Goal: Task Accomplishment & Management: Use online tool/utility

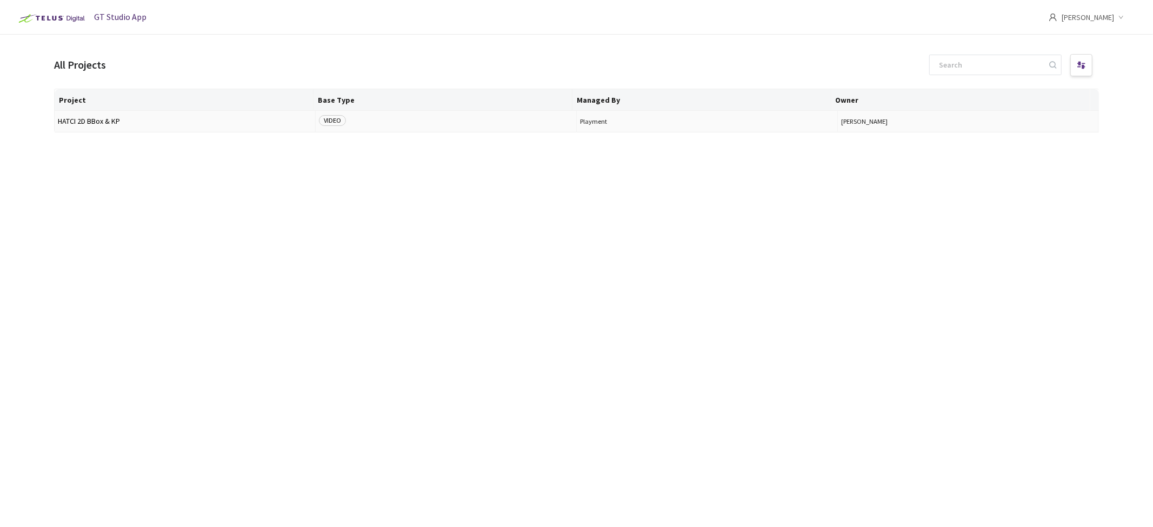
click at [111, 120] on span "HATCI 2D BBox & KP" at bounding box center [185, 121] width 254 height 8
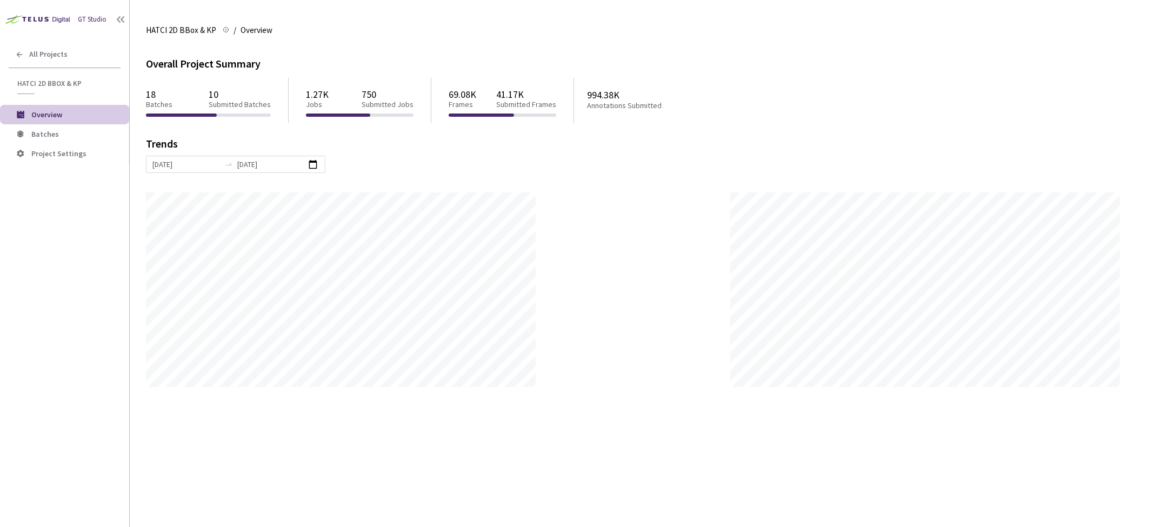
scroll to position [527, 1153]
click at [48, 138] on span "Batches" at bounding box center [45, 134] width 28 height 10
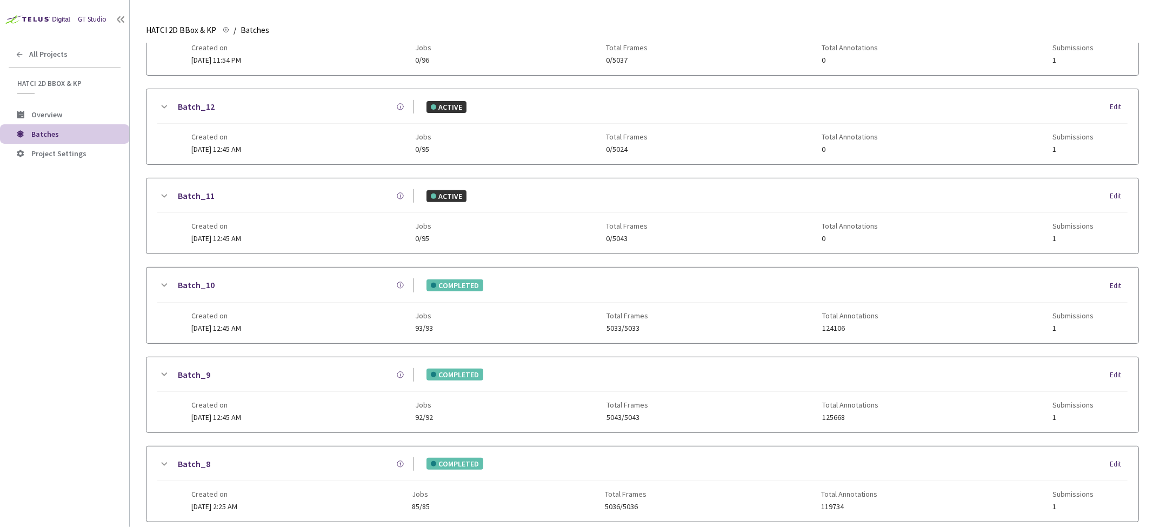
scroll to position [540, 0]
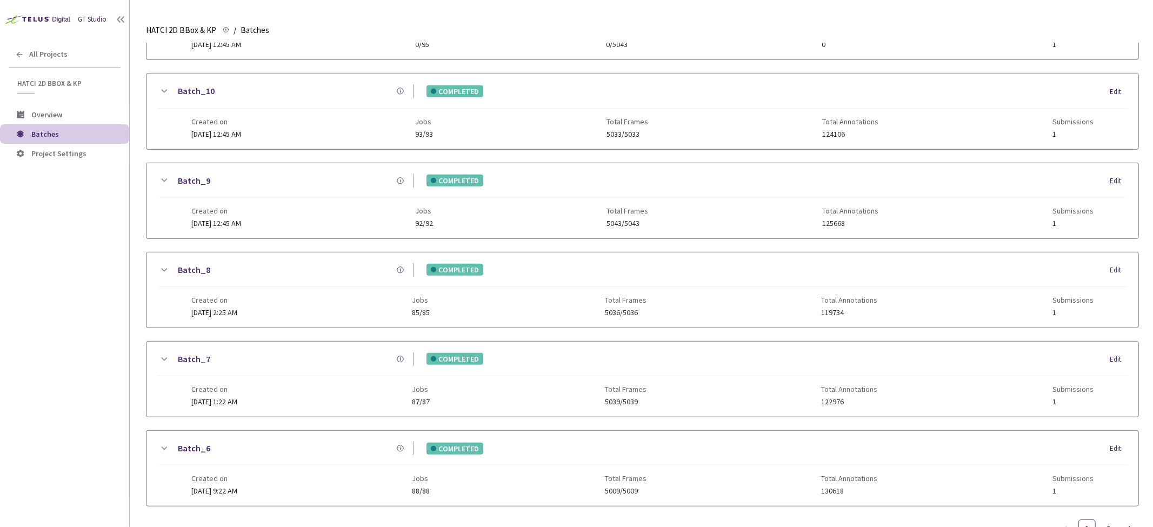
click at [165, 446] on icon at bounding box center [163, 448] width 13 height 13
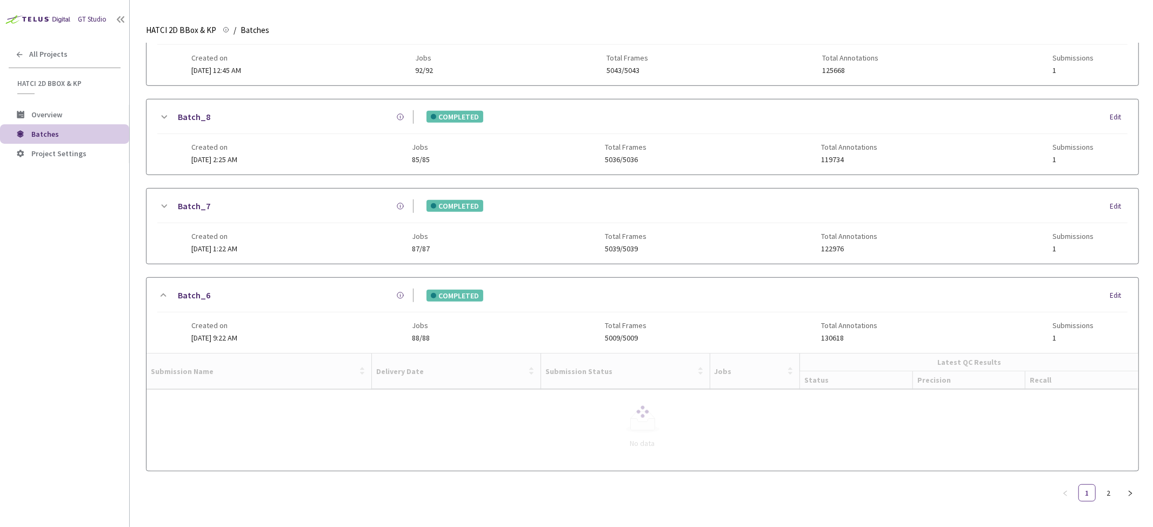
scroll to position [635, 0]
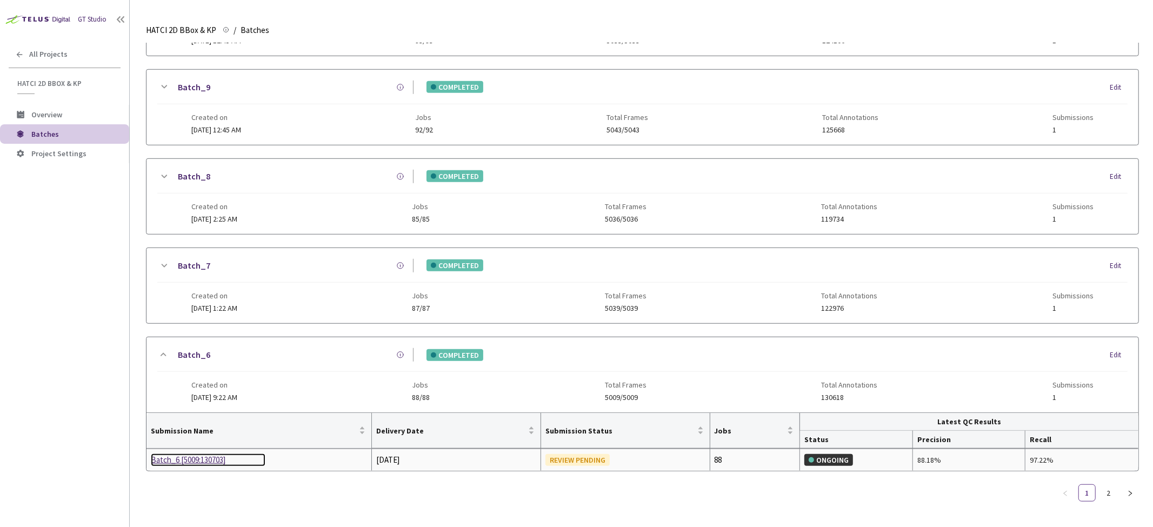
click at [201, 460] on div "Batch_6 [5009:130703]" at bounding box center [208, 459] width 115 height 13
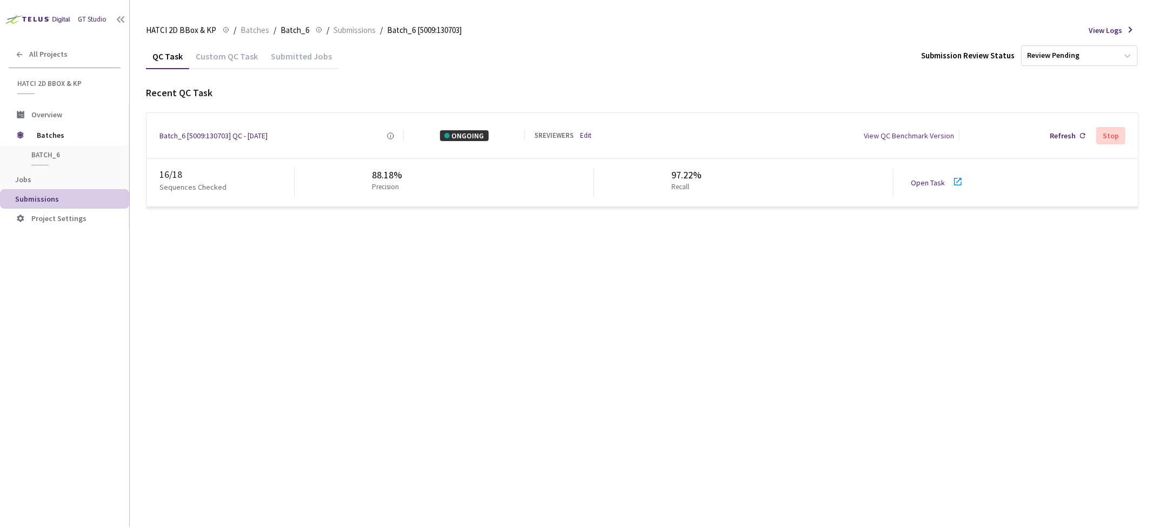
click at [278, 263] on div "QC Task Custom QC Task Submitted Jobs Submission Review Status Review Pending R…" at bounding box center [642, 285] width 993 height 484
click at [262, 31] on span "Batches" at bounding box center [254, 30] width 29 height 13
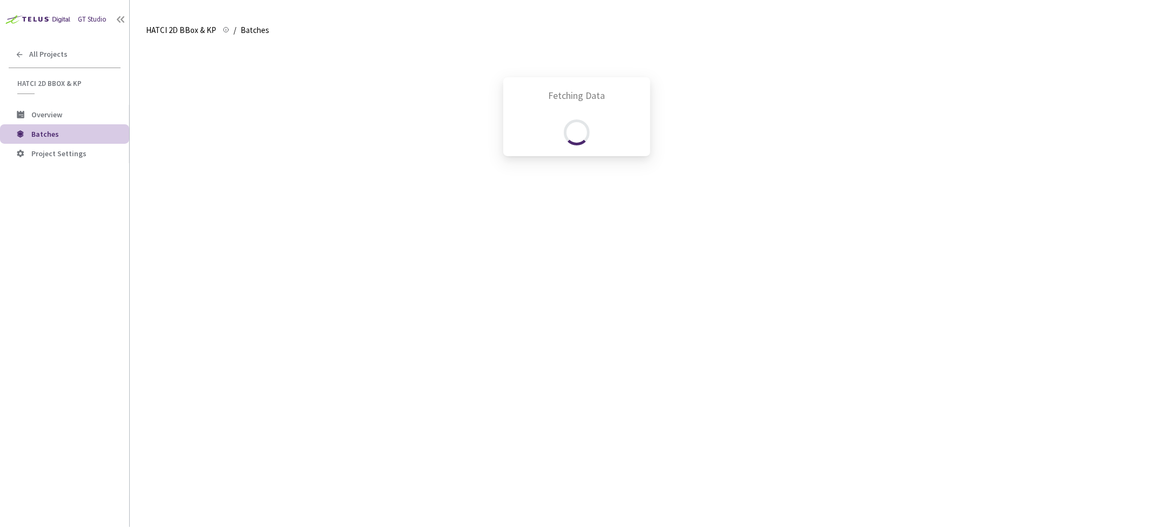
scroll to position [585, 0]
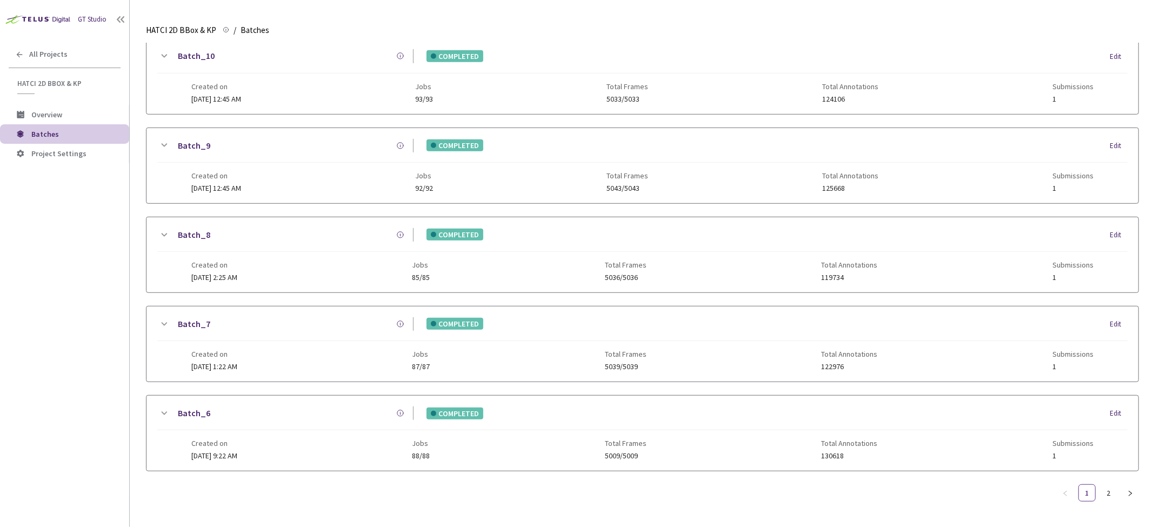
click at [164, 318] on icon at bounding box center [163, 324] width 13 height 13
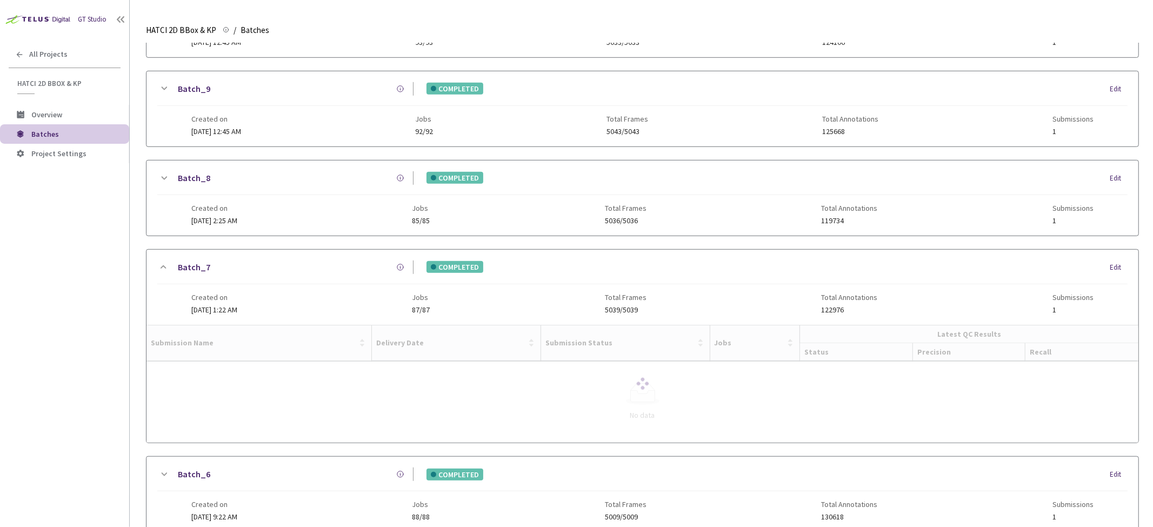
scroll to position [635, 0]
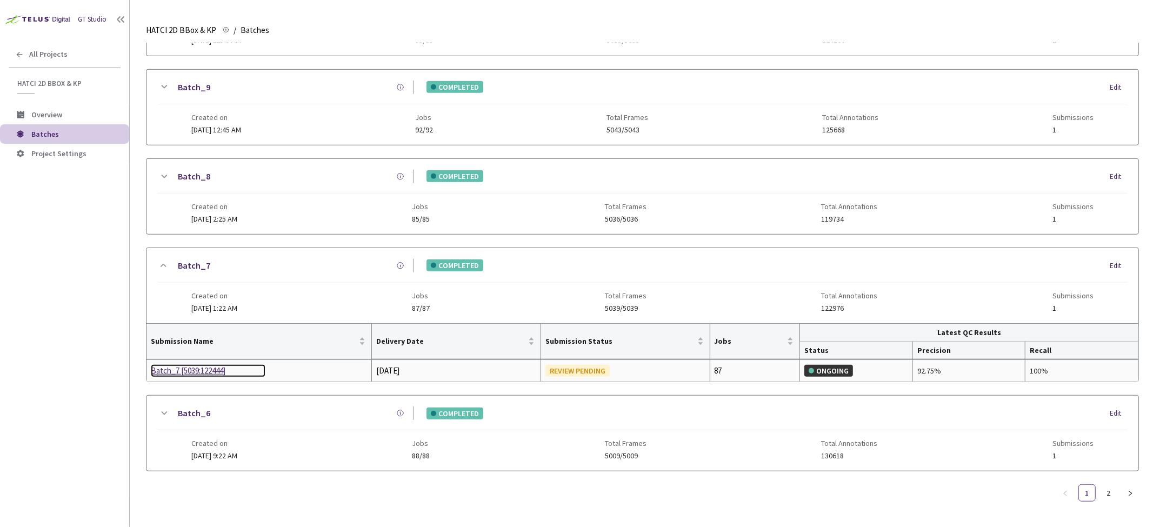
click at [212, 369] on div "Batch_7 [5039:122444]" at bounding box center [208, 370] width 115 height 13
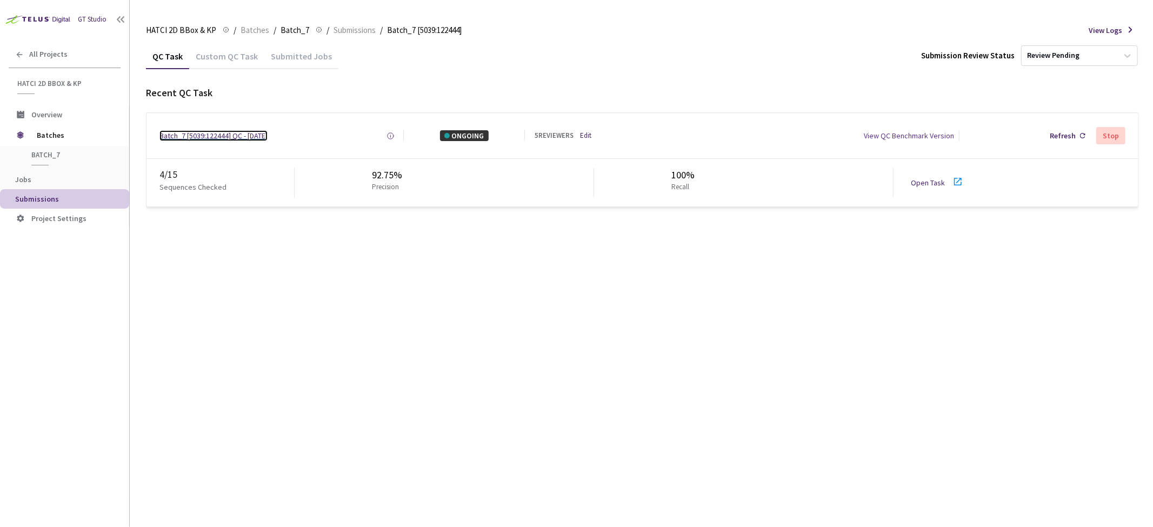
click at [208, 132] on div "Batch_7 [5039:122444] QC - [DATE]" at bounding box center [213, 135] width 108 height 11
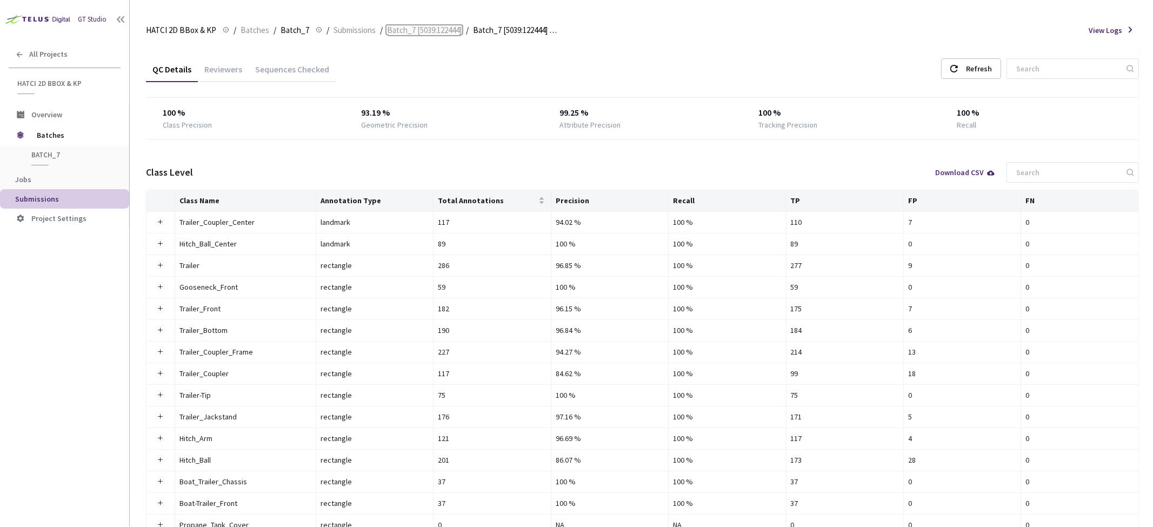
click at [414, 32] on span "Batch_7 [5039:122444]" at bounding box center [424, 30] width 75 height 13
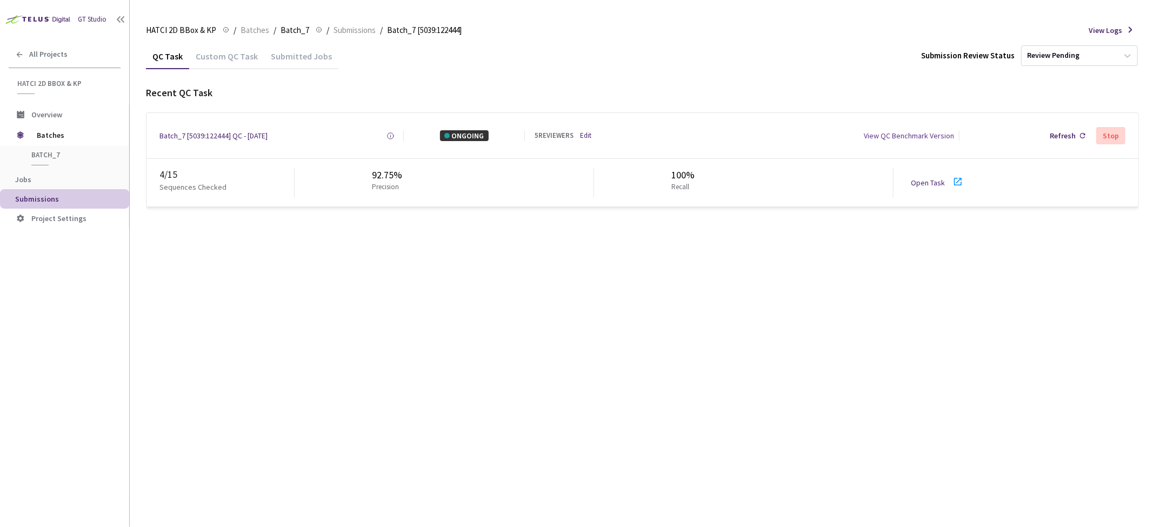
click at [937, 179] on link "Open Task" at bounding box center [928, 183] width 34 height 10
